Goal: Task Accomplishment & Management: Use online tool/utility

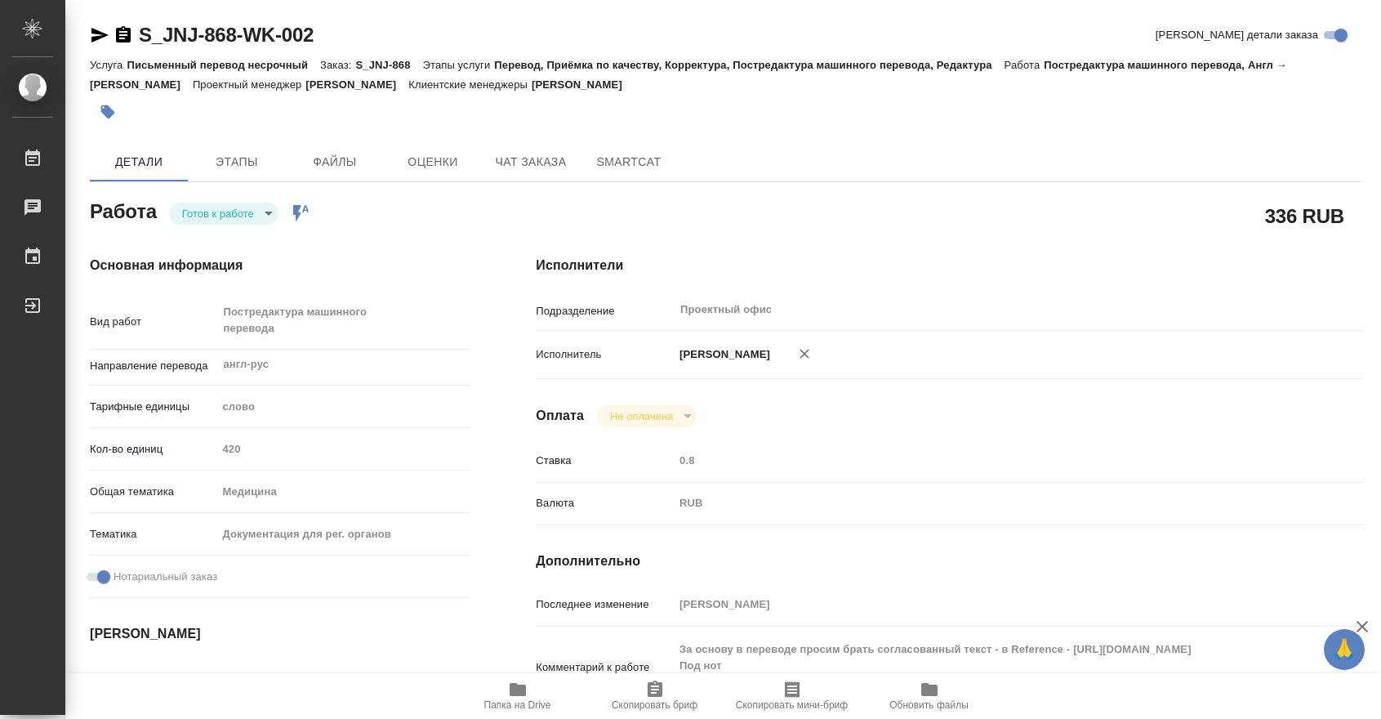
scroll to position [691, 0]
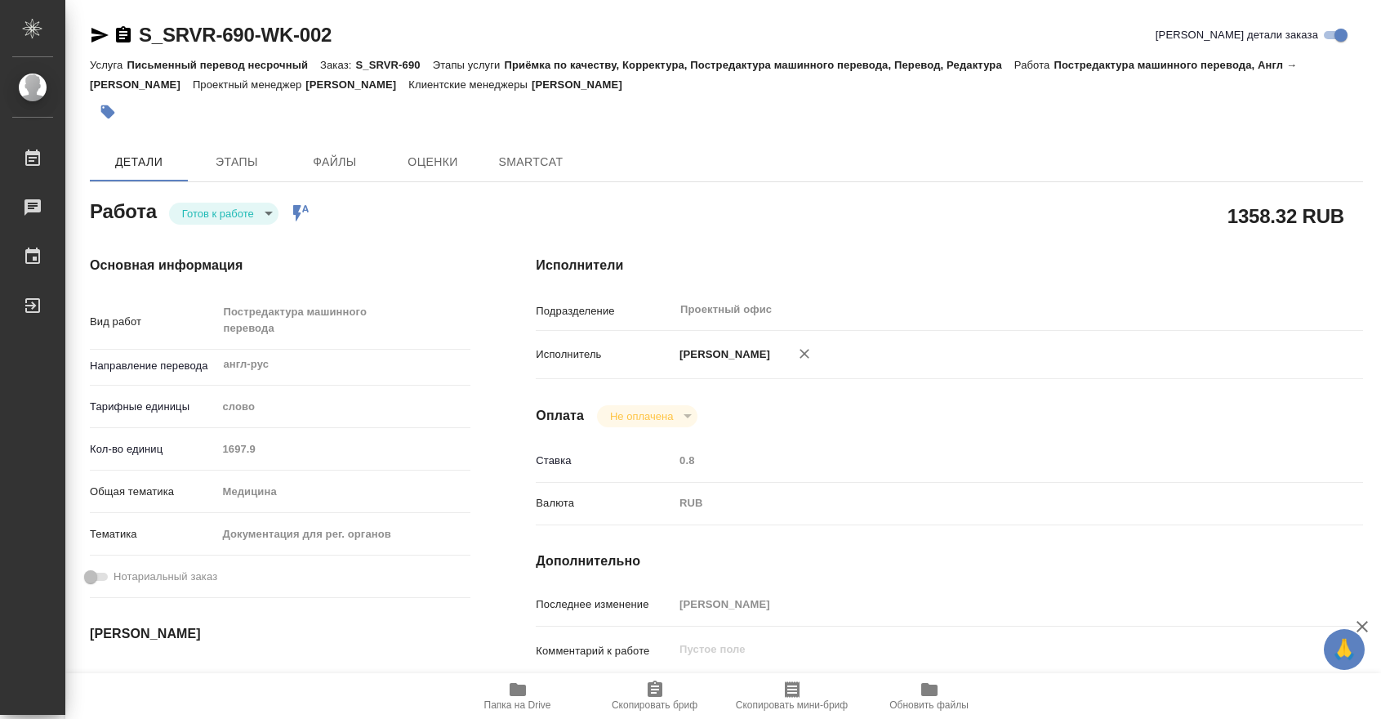
type textarea "x"
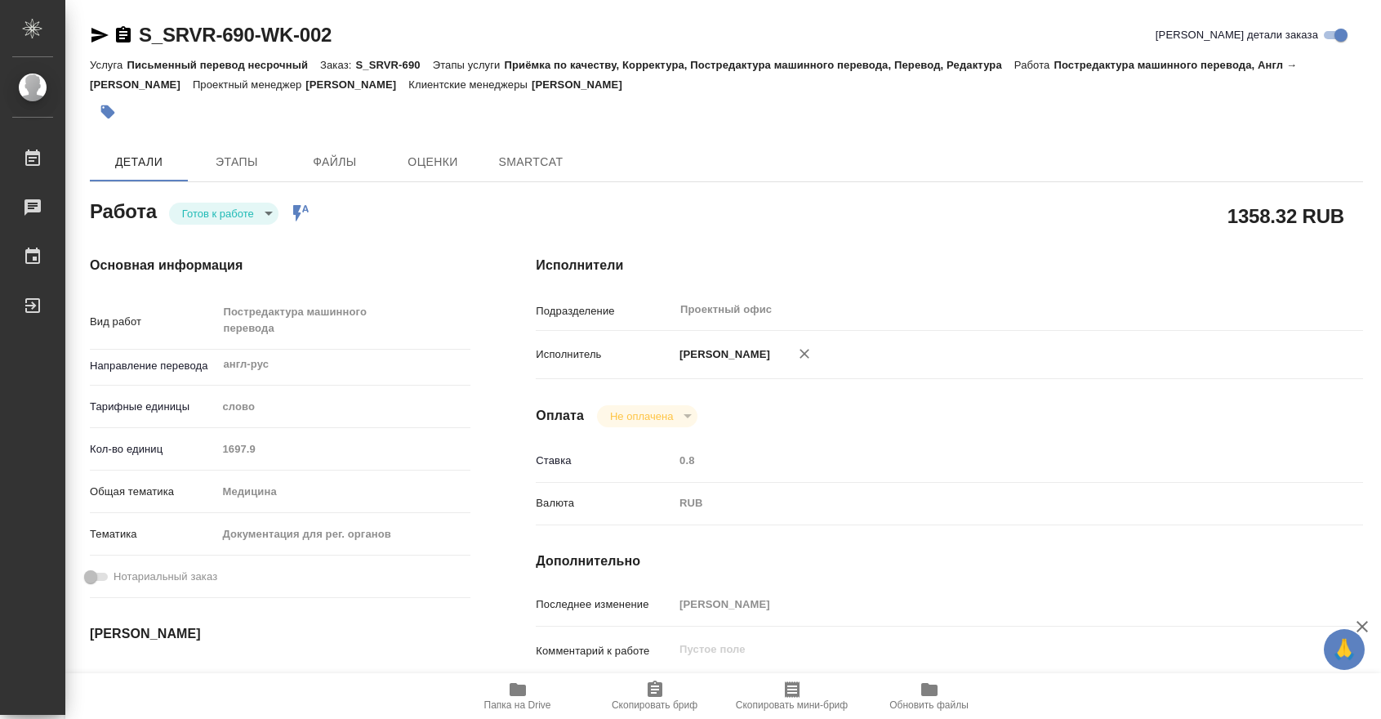
type textarea "x"
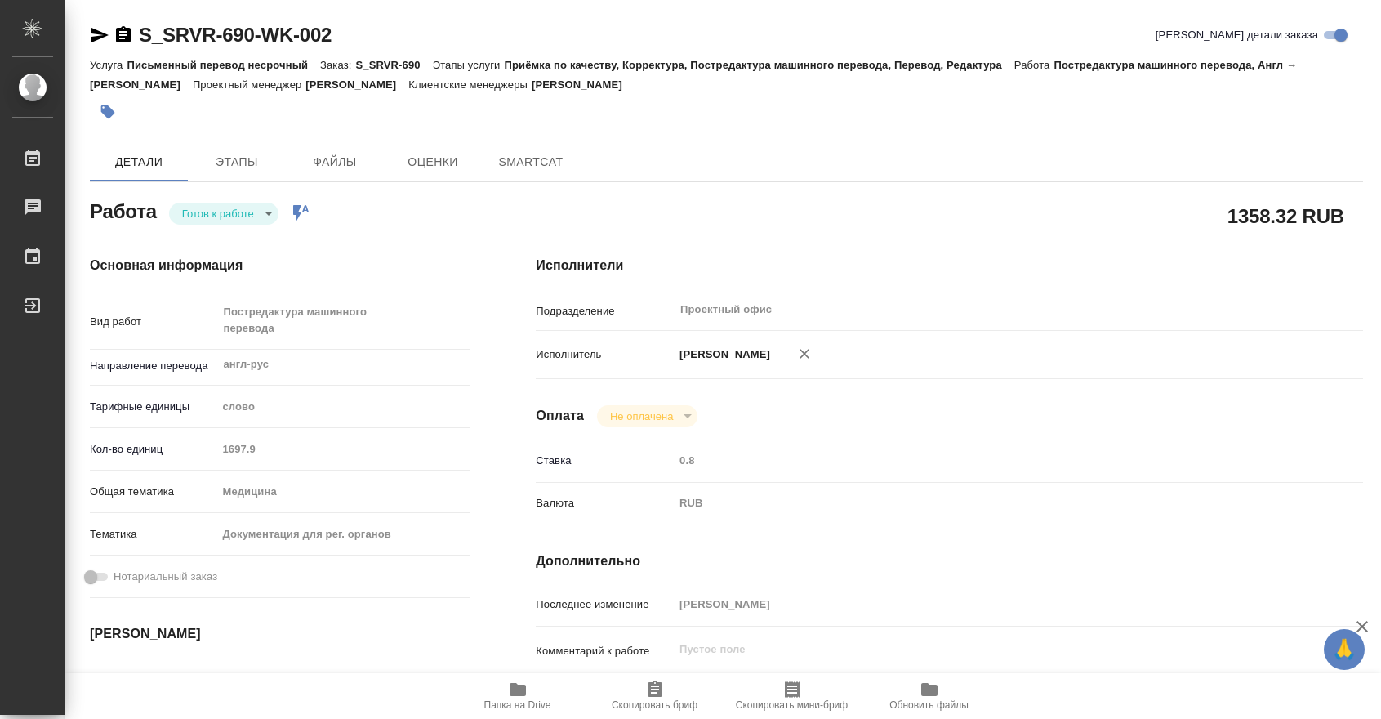
type textarea "x"
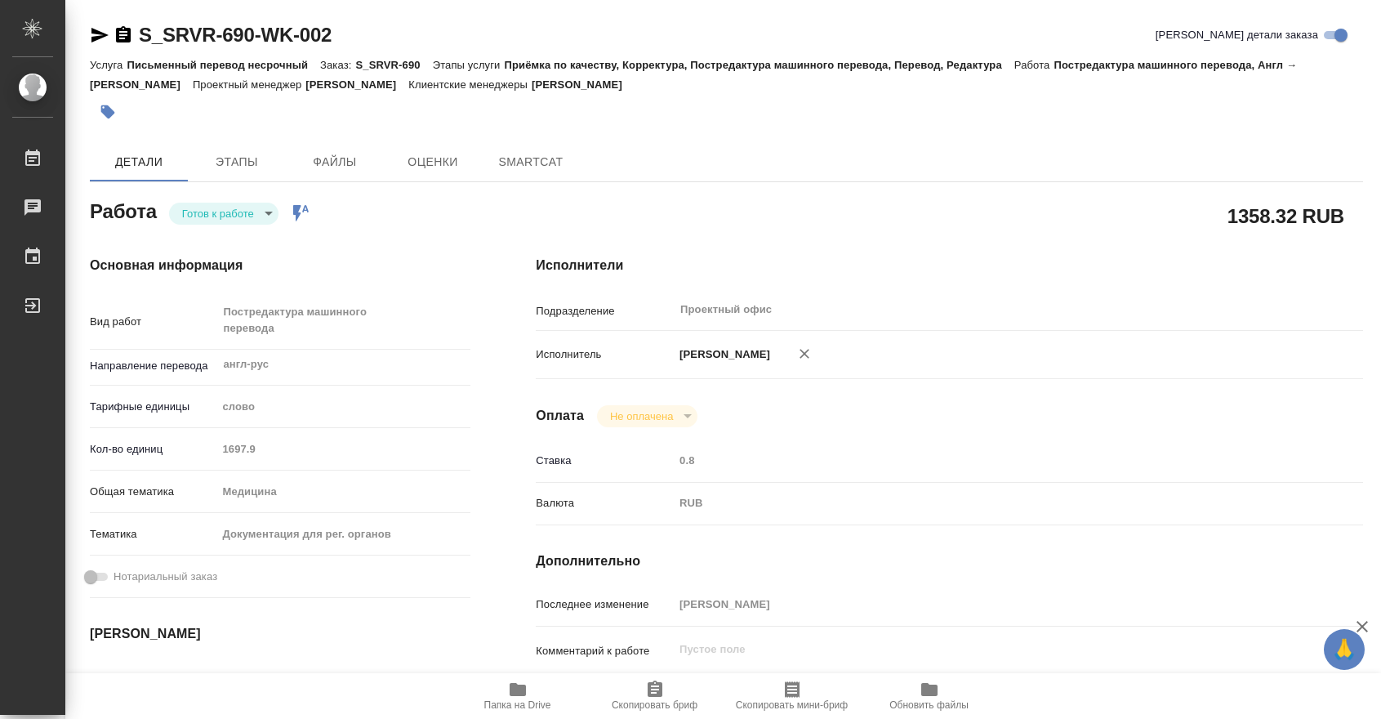
type textarea "x"
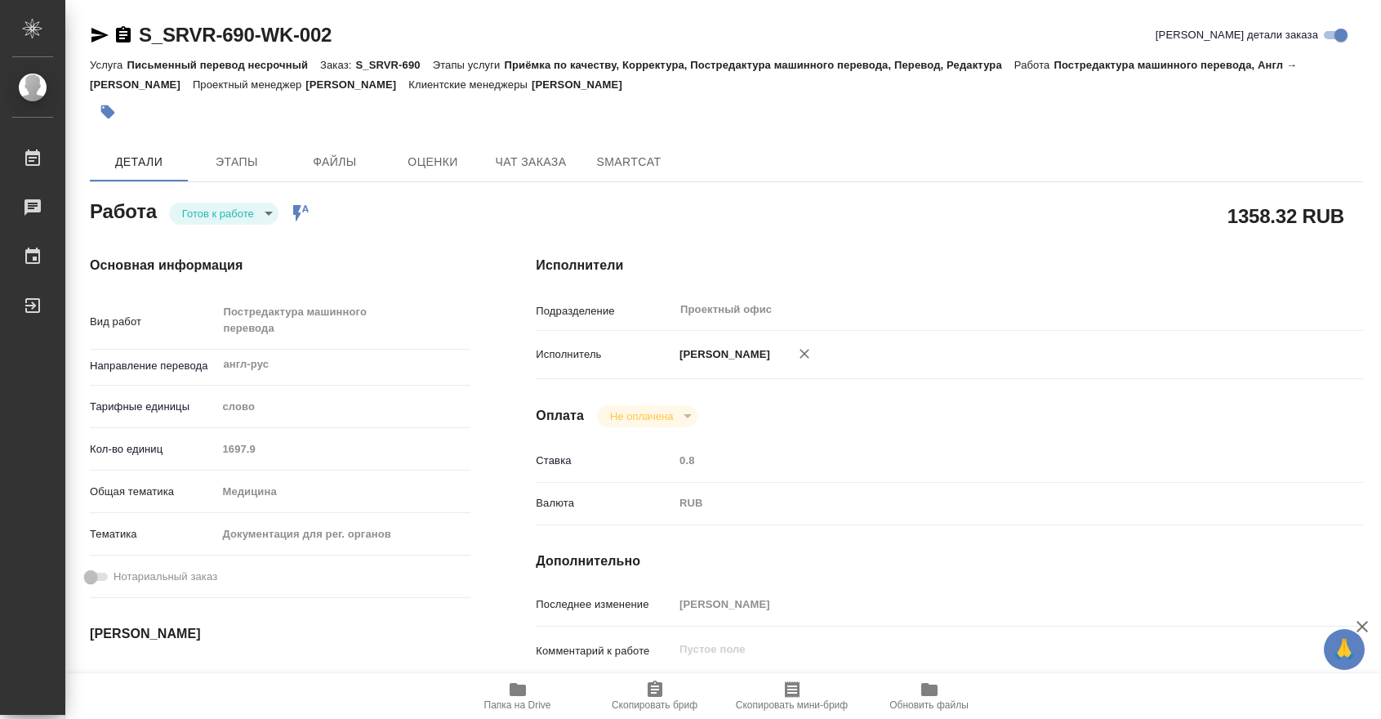
type textarea "x"
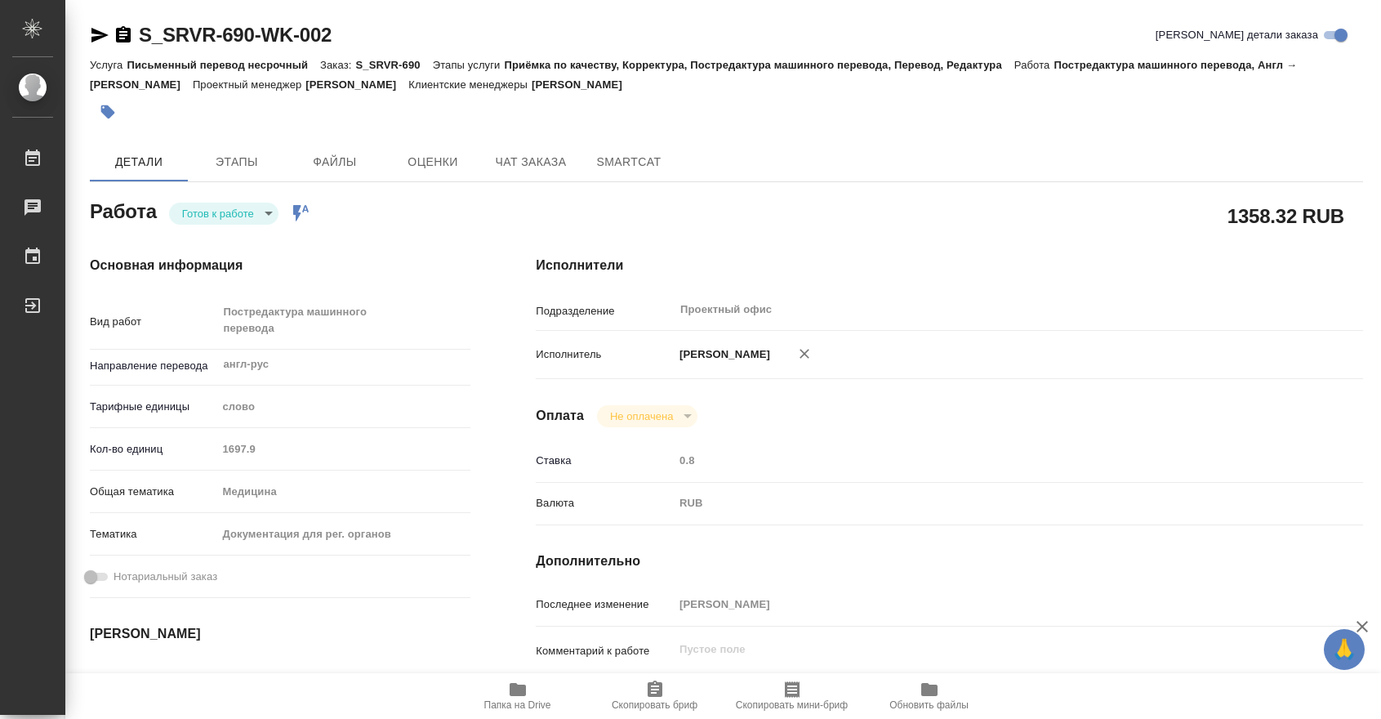
type textarea "x"
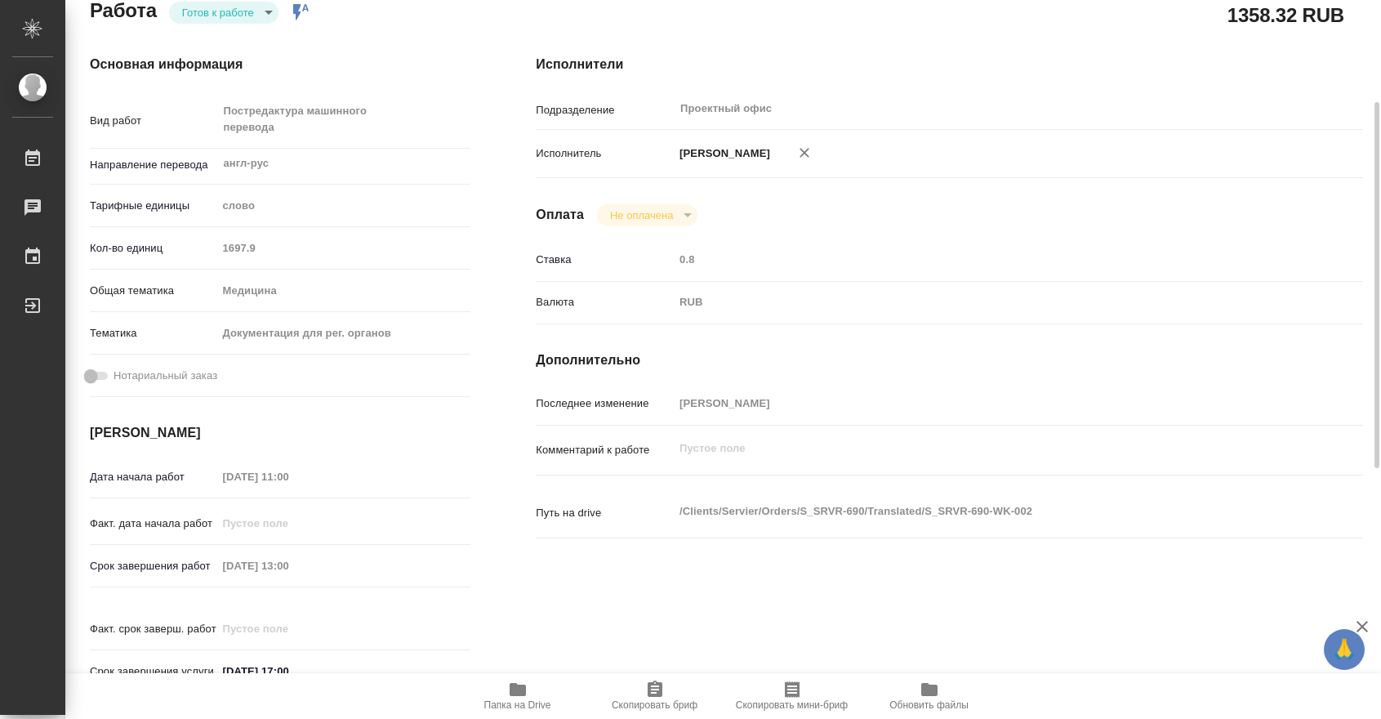
scroll to position [119, 0]
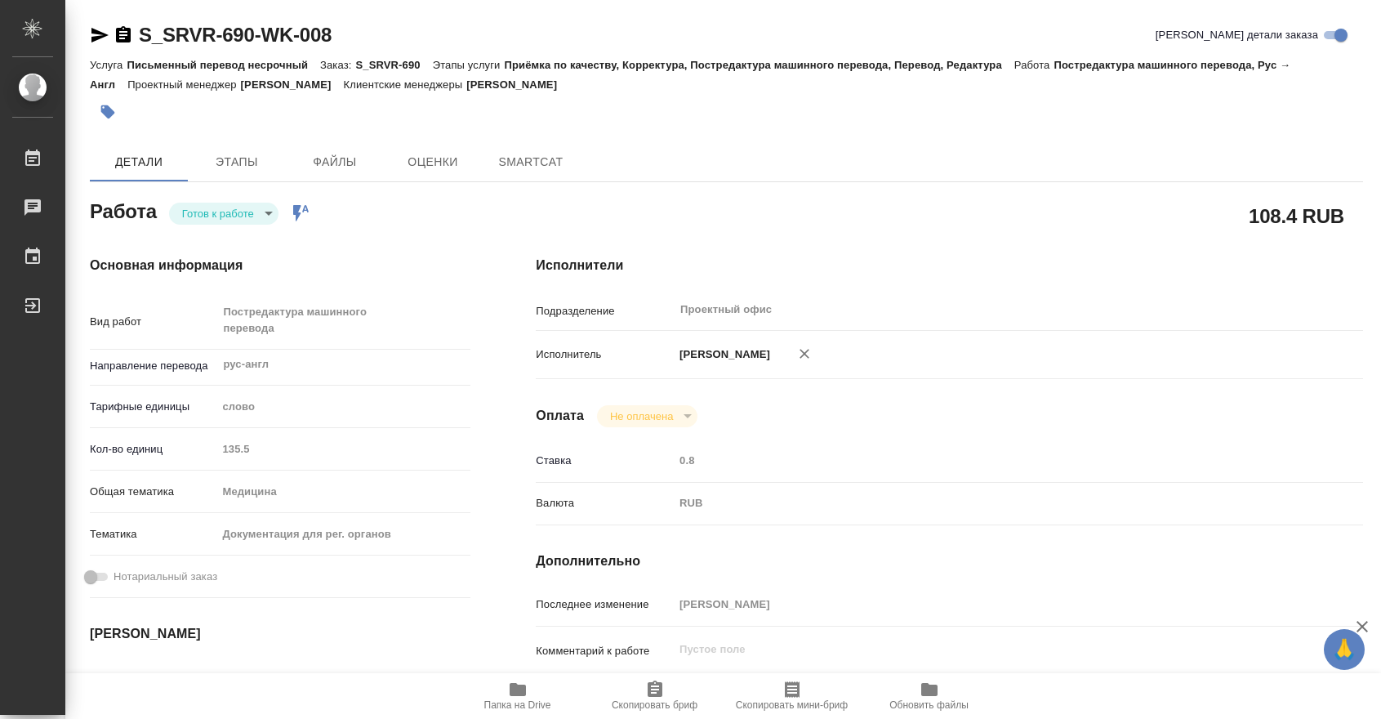
type textarea "x"
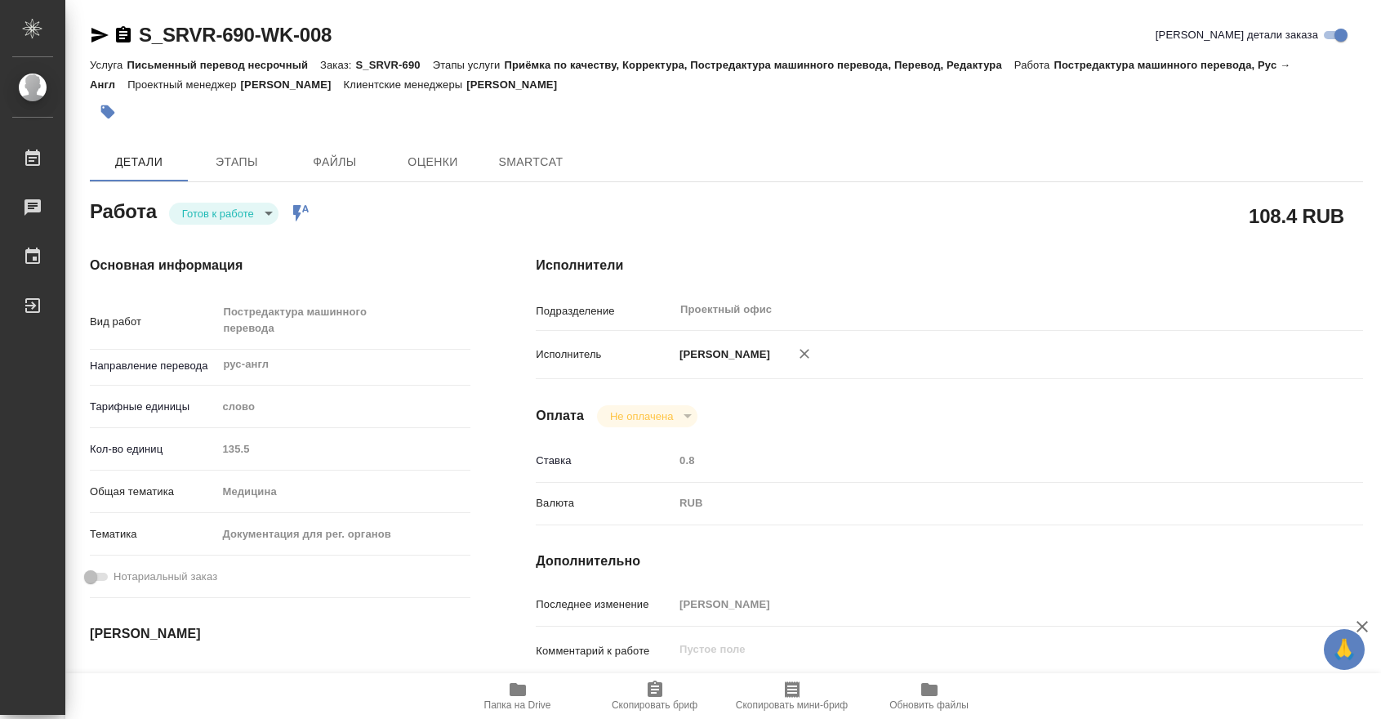
type textarea "x"
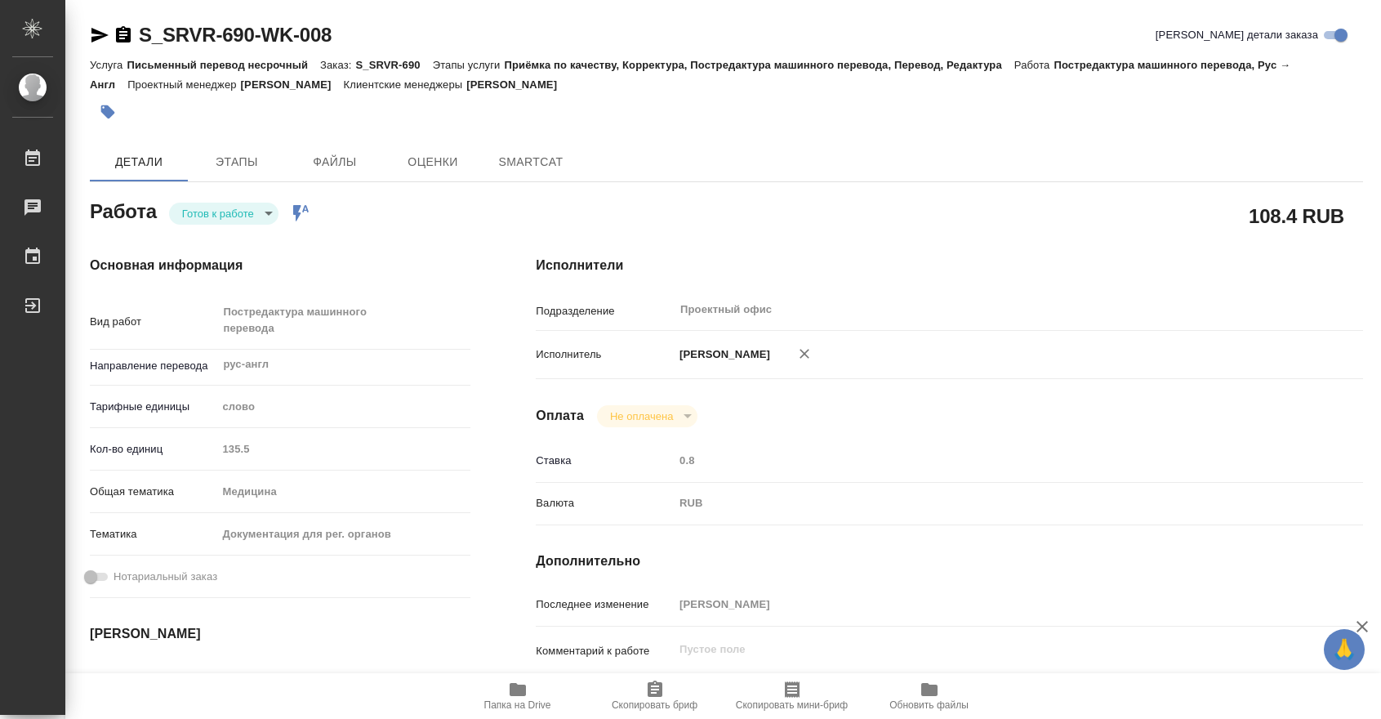
type textarea "x"
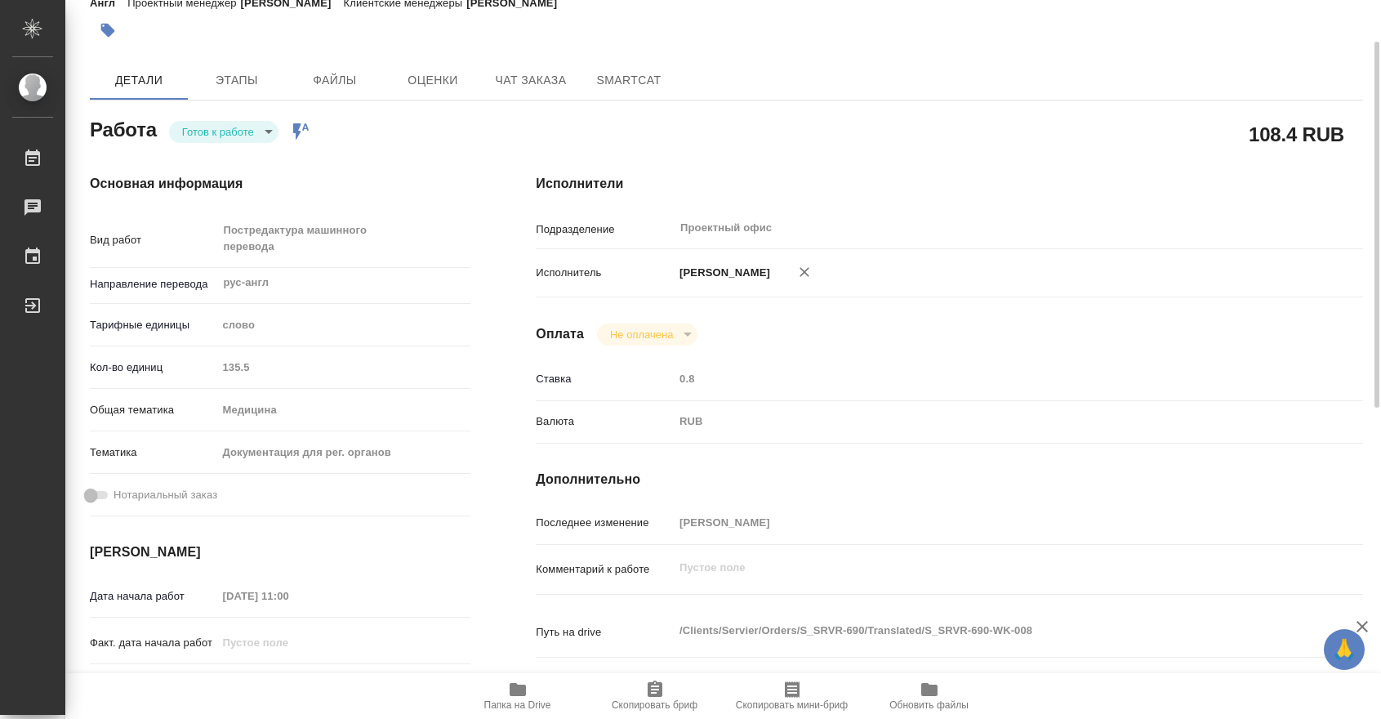
type textarea "x"
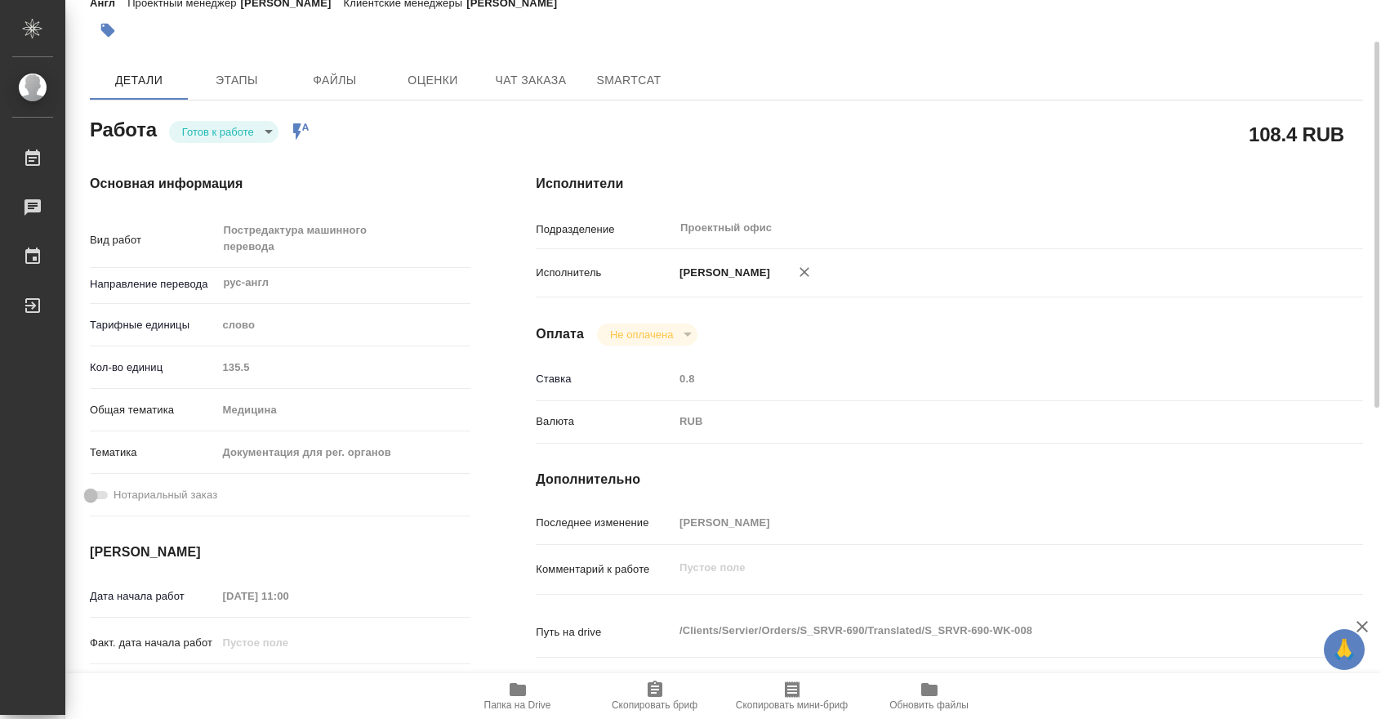
scroll to position [245, 0]
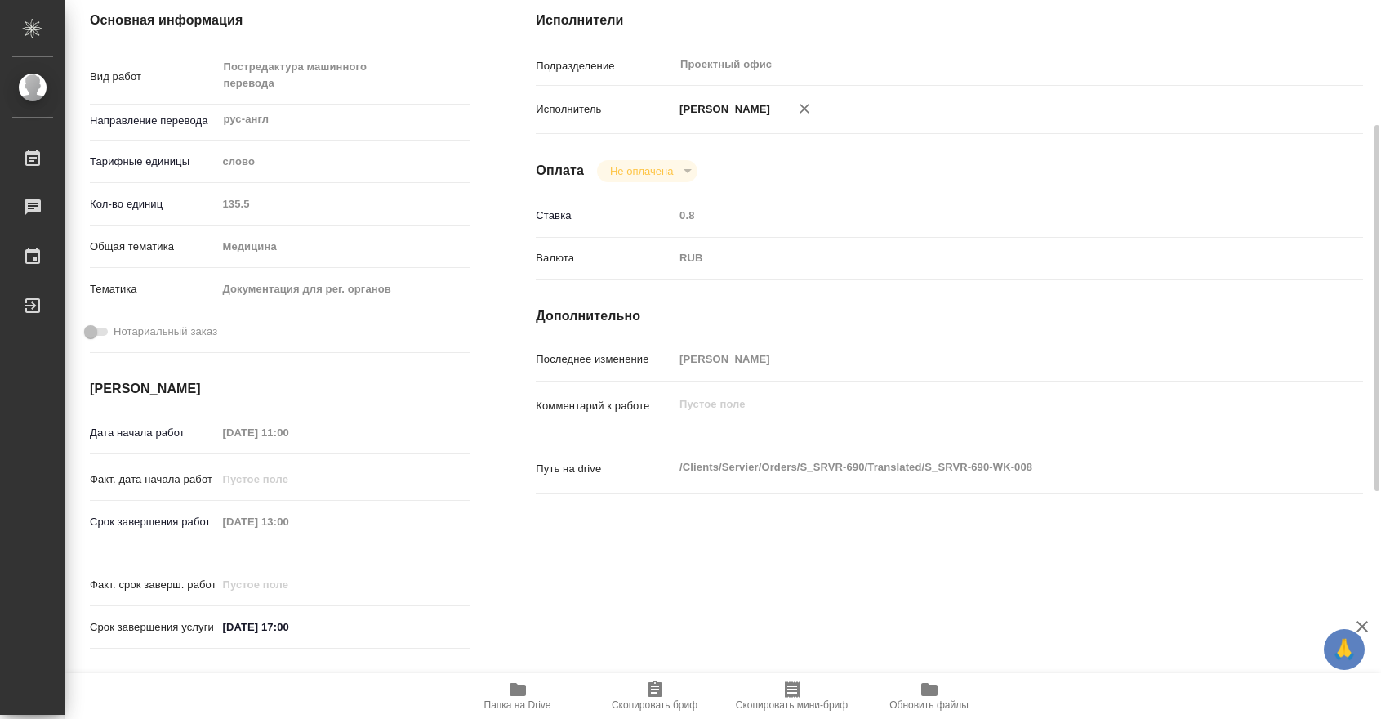
type textarea "x"
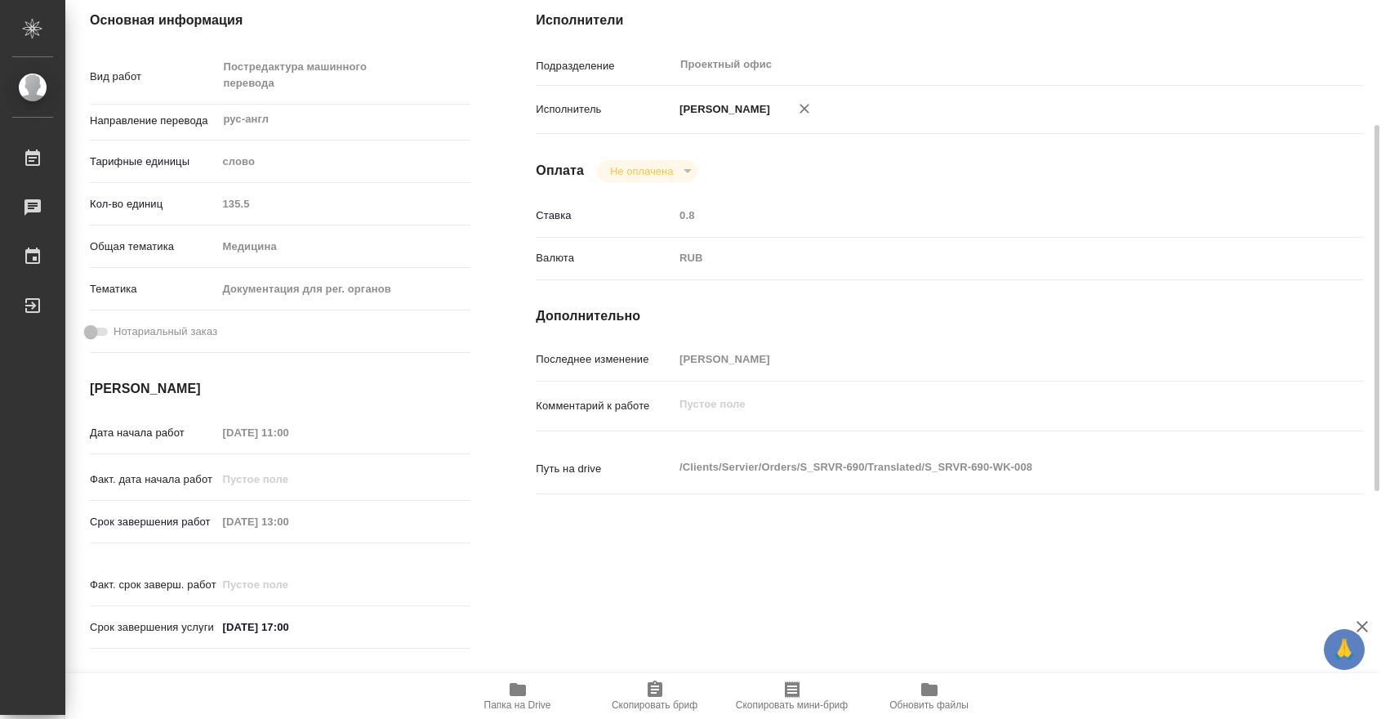
scroll to position [82, 0]
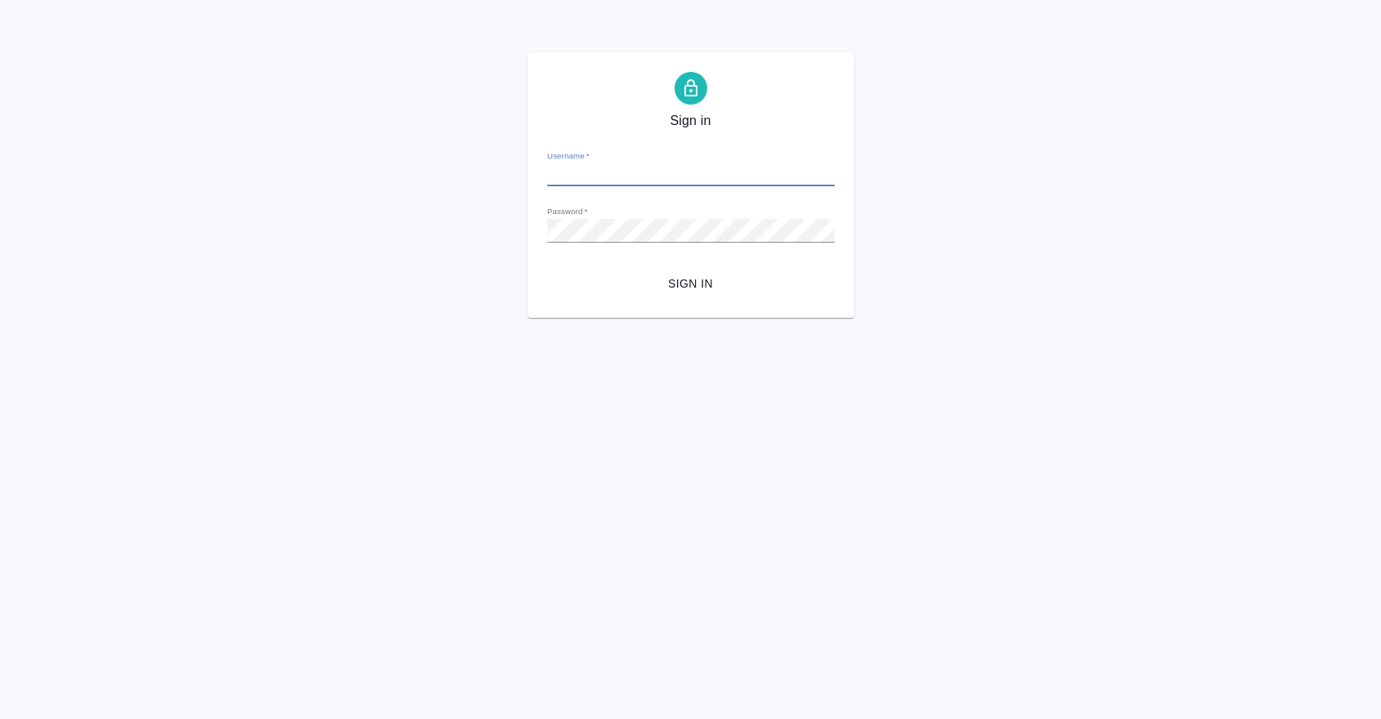
type input "n.kamakina@awatera.com"
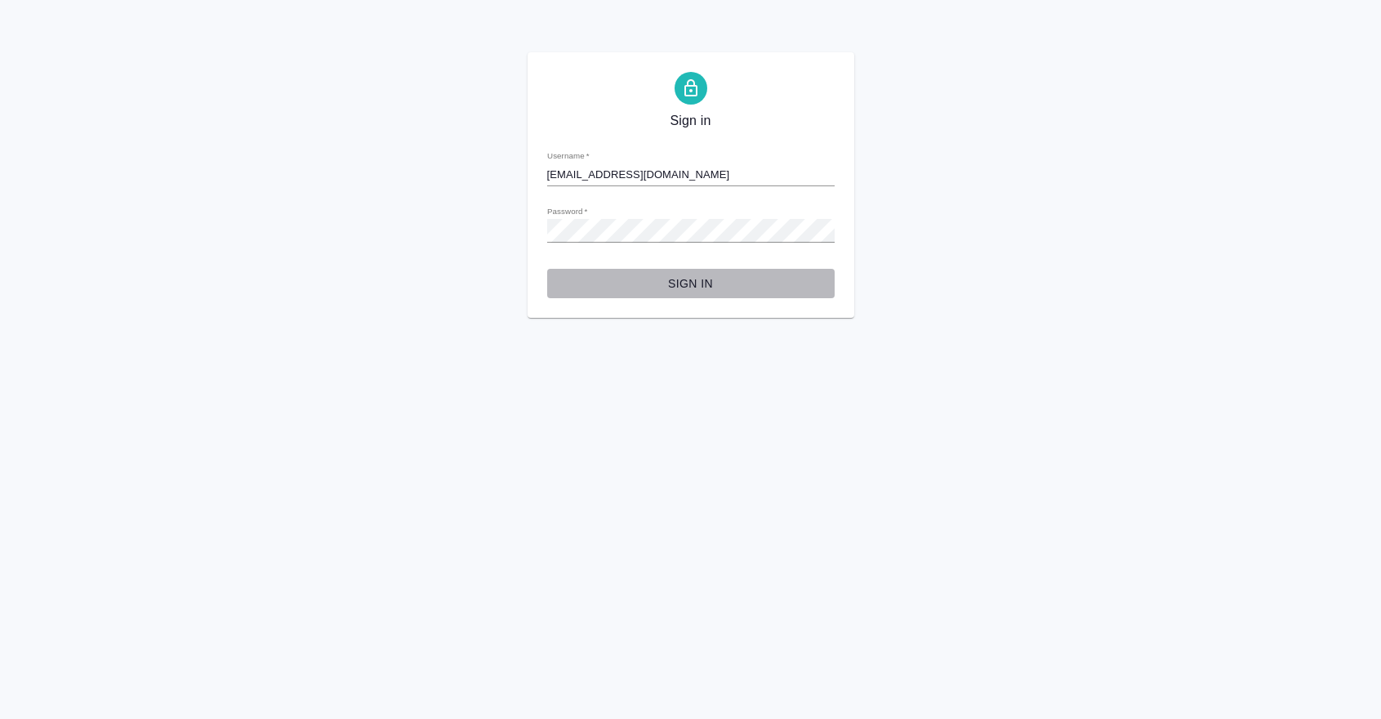
click at [691, 285] on span "Sign in" at bounding box center [690, 284] width 261 height 20
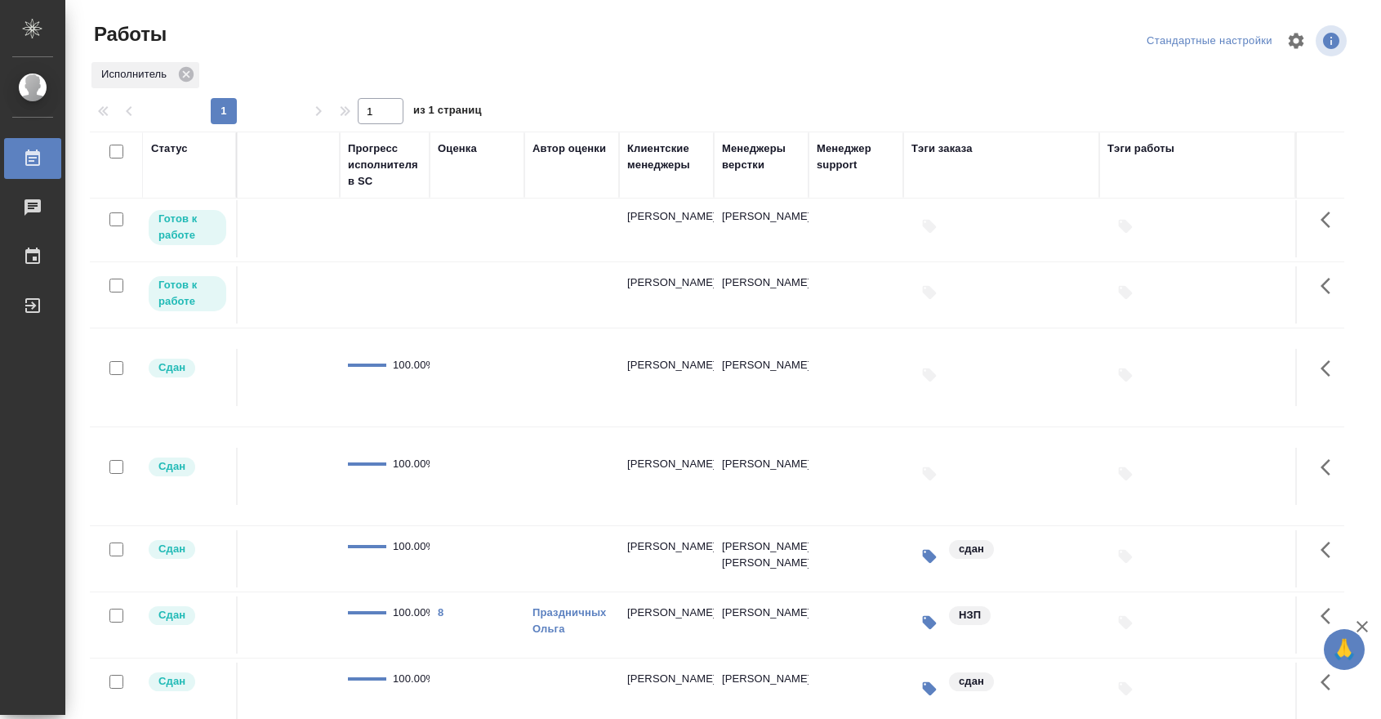
scroll to position [0, 1225]
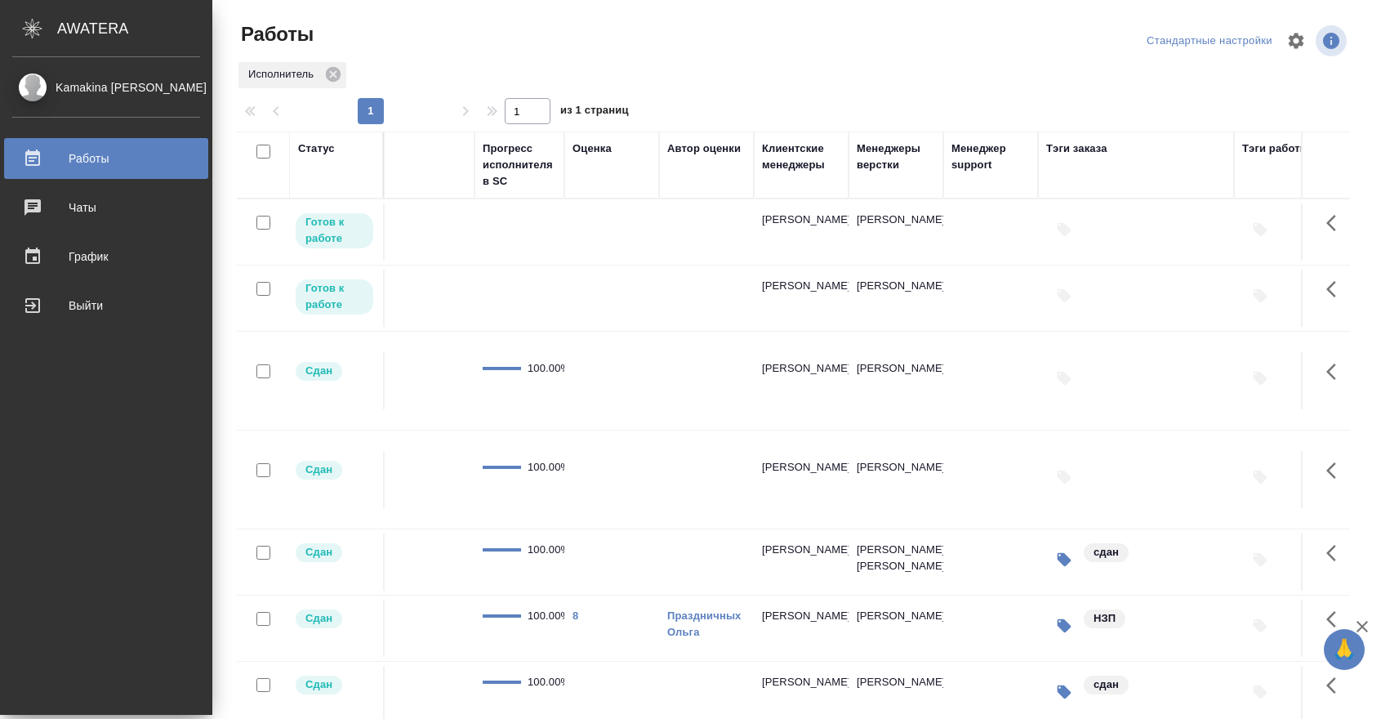
click at [90, 154] on div "Работы" at bounding box center [106, 158] width 188 height 25
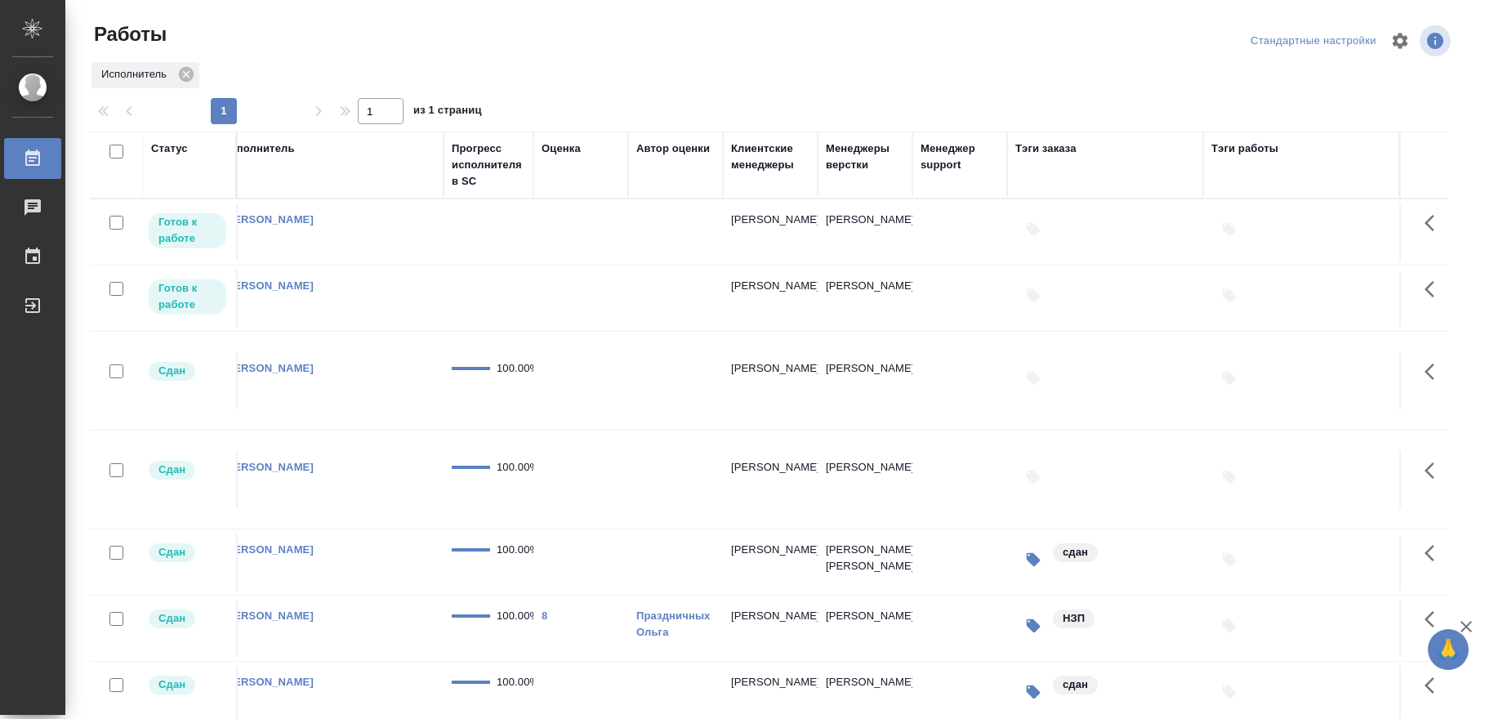
scroll to position [0, 1133]
